Goal: Navigation & Orientation: Find specific page/section

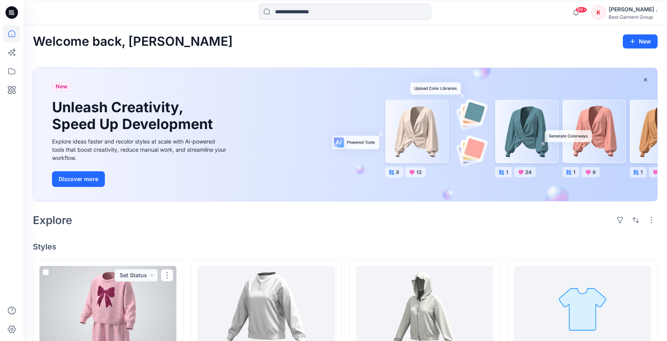
scroll to position [215, 0]
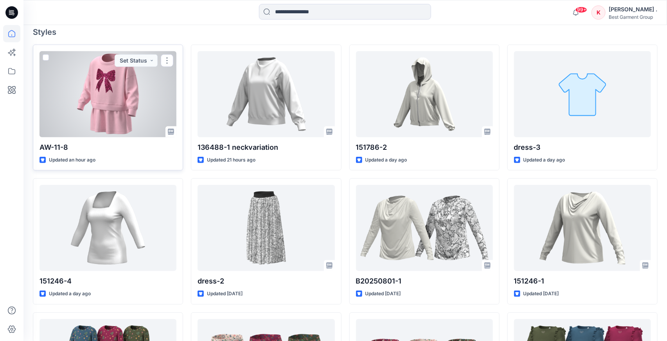
click at [101, 80] on div at bounding box center [107, 94] width 137 height 86
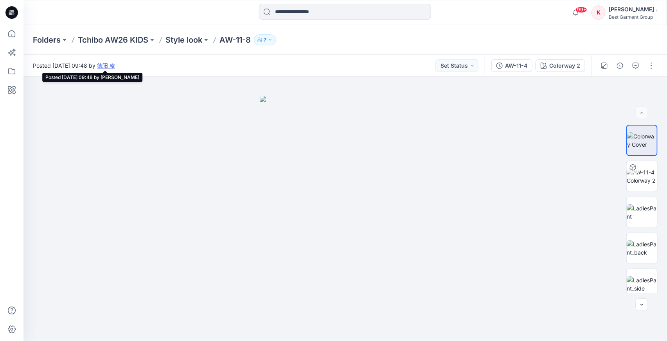
click at [115, 66] on link "德阳 凌" at bounding box center [106, 65] width 18 height 7
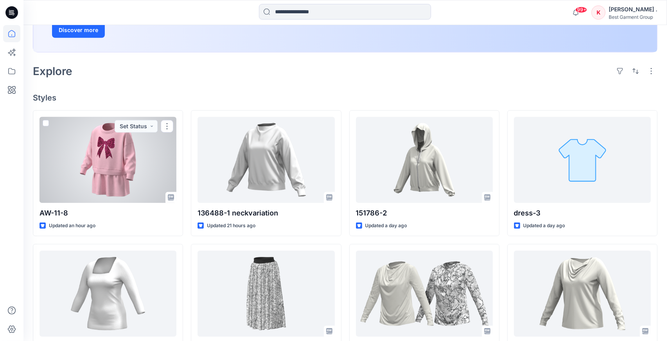
scroll to position [149, 0]
